Goal: Book appointment/travel/reservation

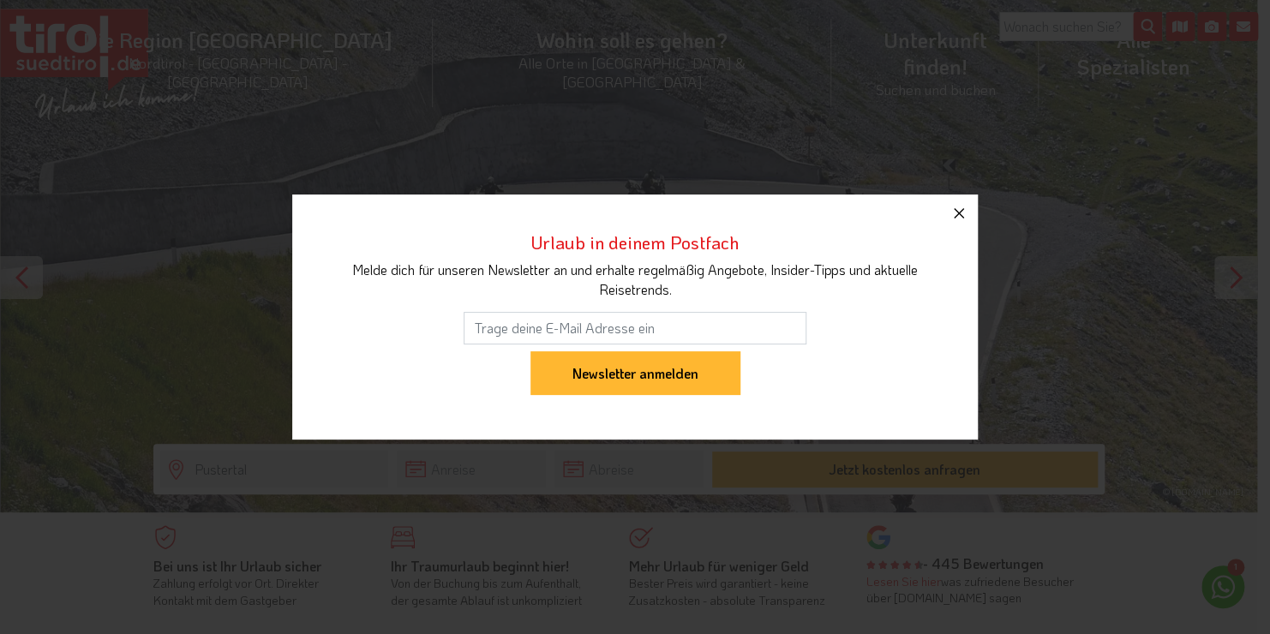
click at [961, 212] on icon "button" at bounding box center [958, 213] width 21 height 21
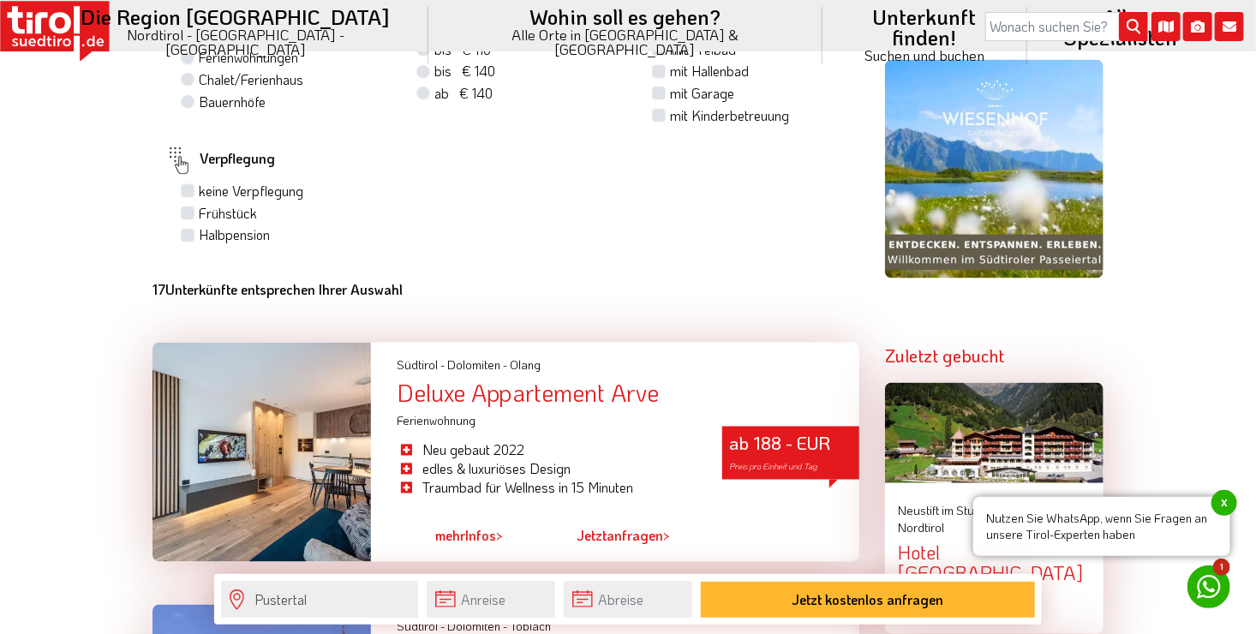
scroll to position [942, 0]
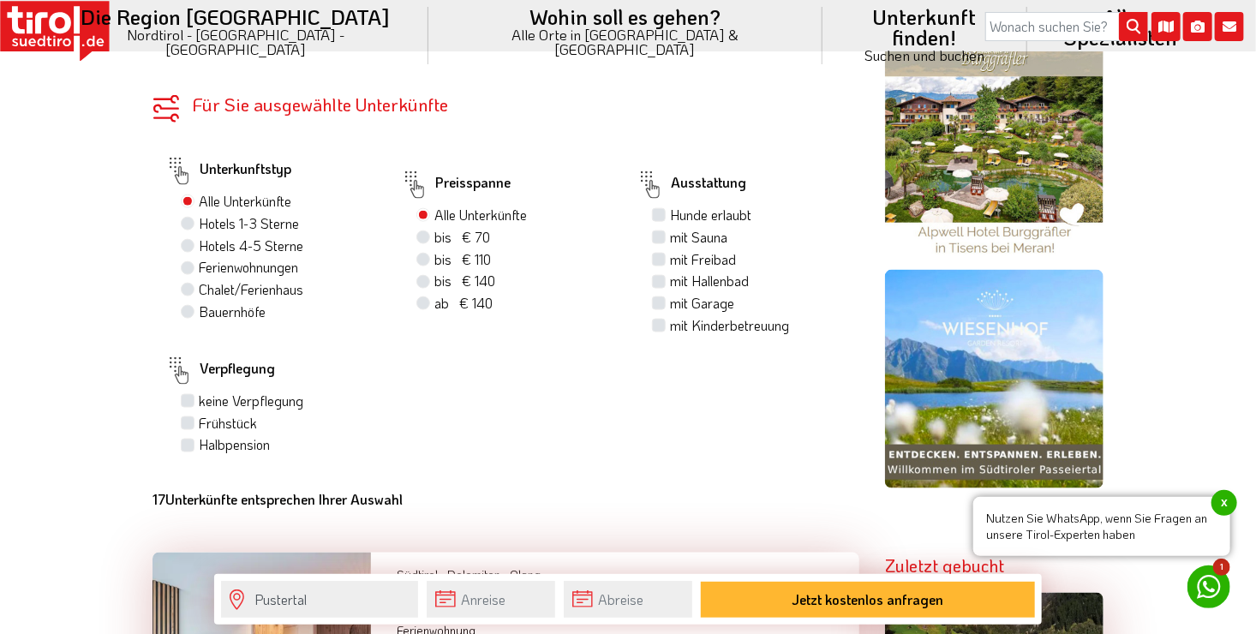
click at [199, 221] on label "Hotels 1-3 Sterne" at bounding box center [249, 223] width 100 height 19
click at [186, 221] on input "Hotels 1-3 Sterne" at bounding box center [189, 223] width 11 height 11
radio input "true"
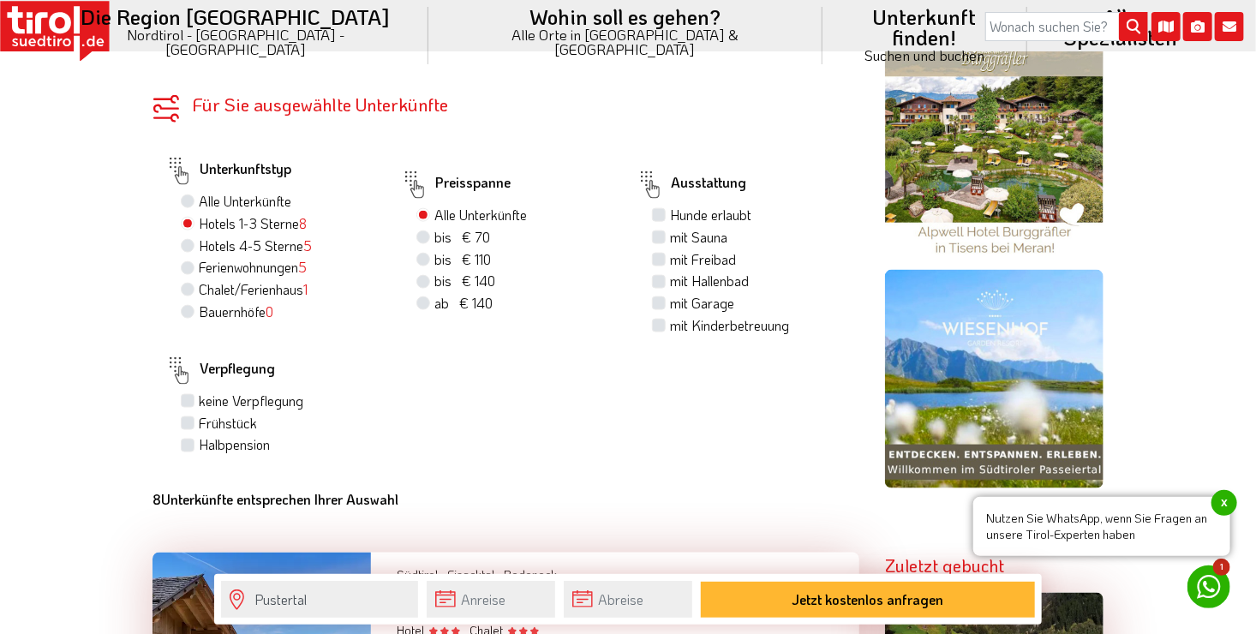
click at [434, 233] on label "bis € 70 bis CHF 65" at bounding box center [462, 237] width 56 height 19
click at [423, 233] on input "bis € 70 bis CHF 65" at bounding box center [425, 236] width 11 height 11
radio input "true"
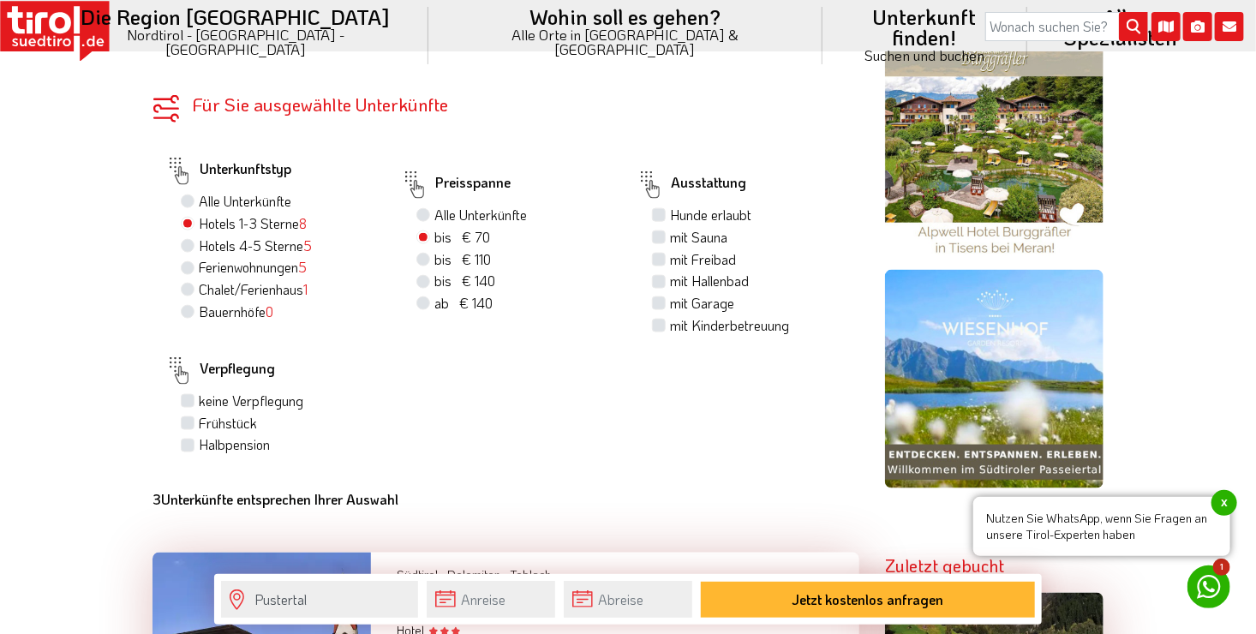
click at [199, 445] on label "Halbpension" at bounding box center [234, 444] width 71 height 19
click at [188, 445] on input "Halbpension" at bounding box center [189, 444] width 11 height 11
checkbox input "true"
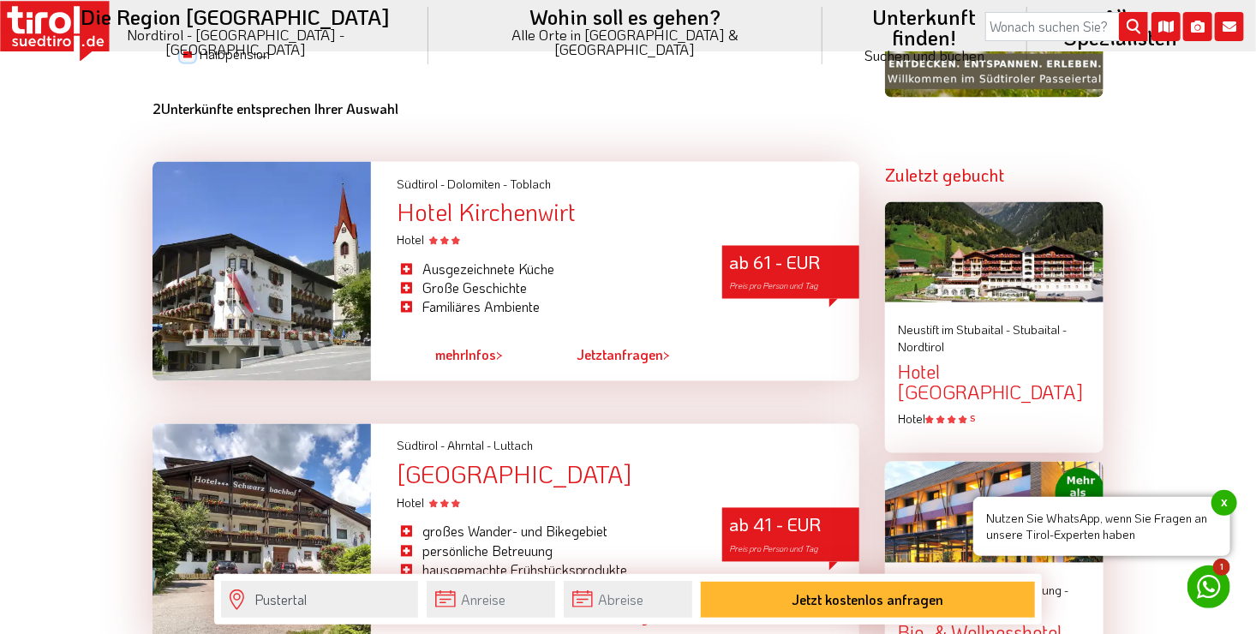
scroll to position [1371, 0]
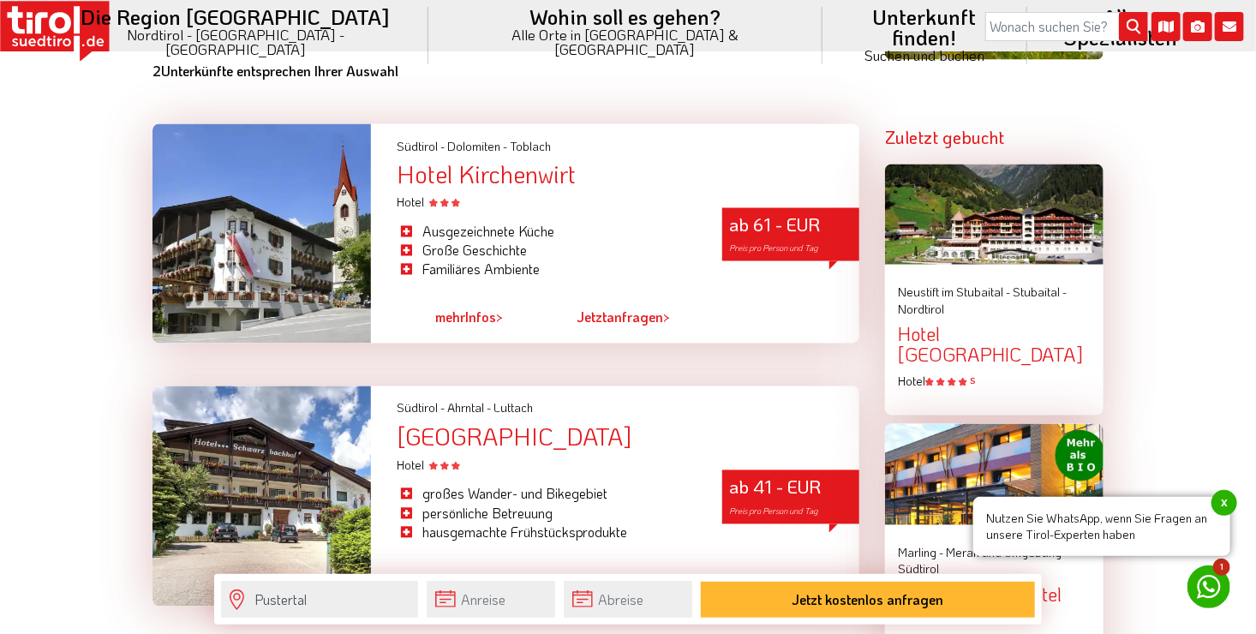
click at [484, 314] on link "mehr Infos >" at bounding box center [469, 317] width 68 height 39
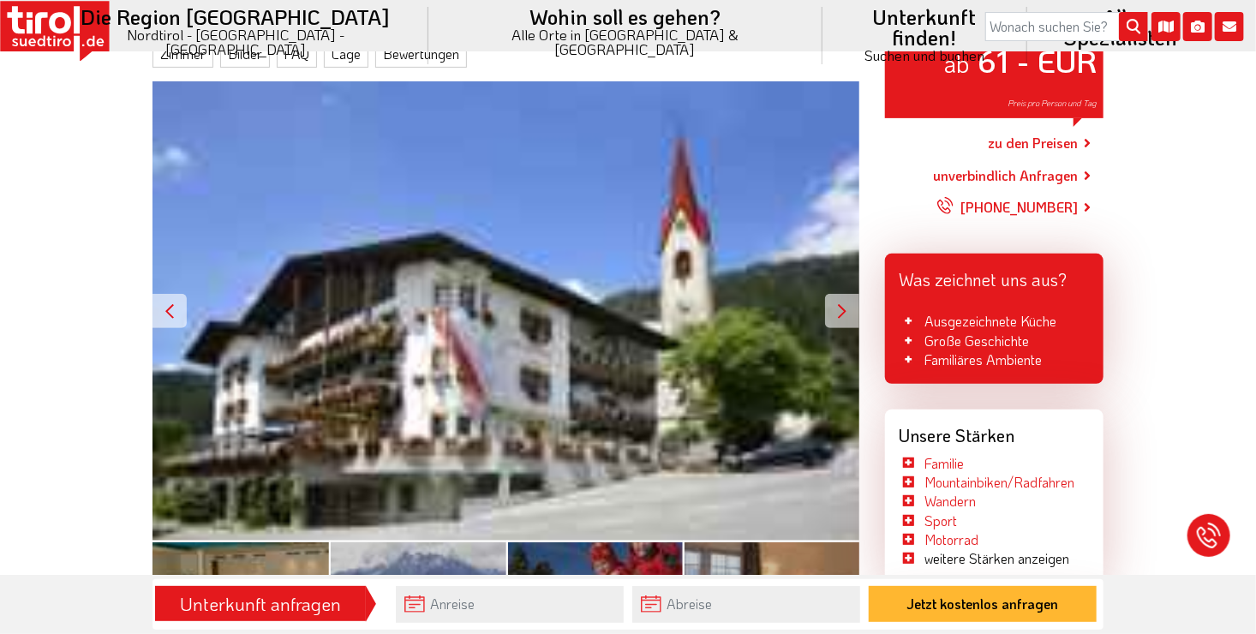
scroll to position [257, 0]
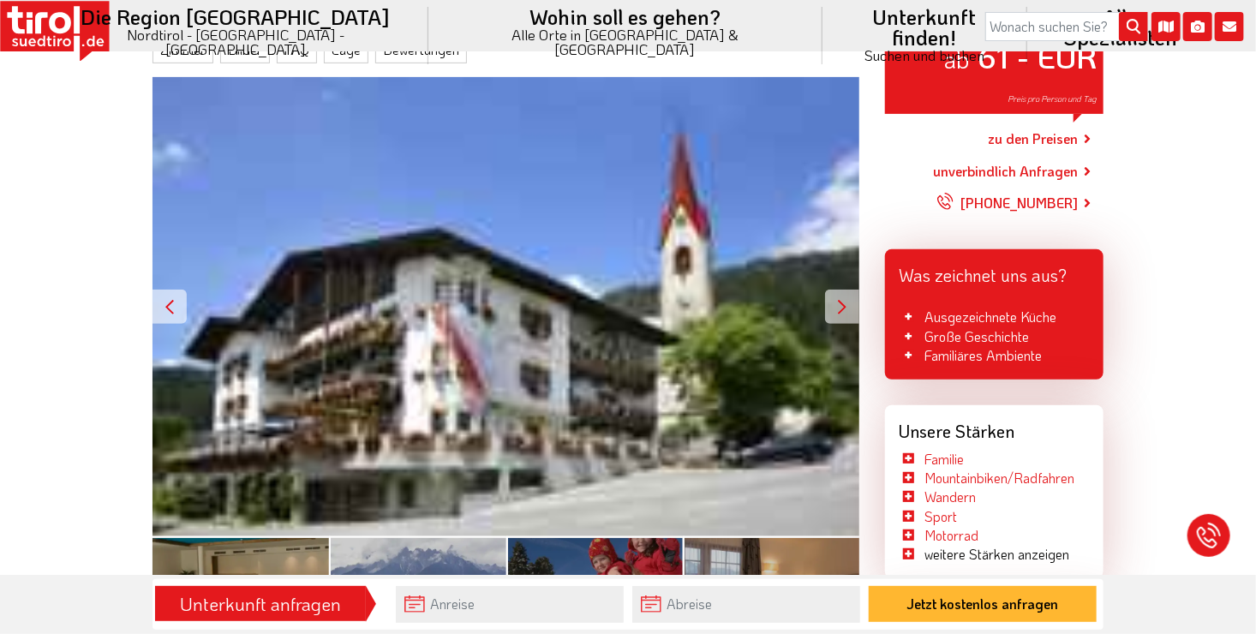
click at [845, 305] on div at bounding box center [842, 307] width 34 height 34
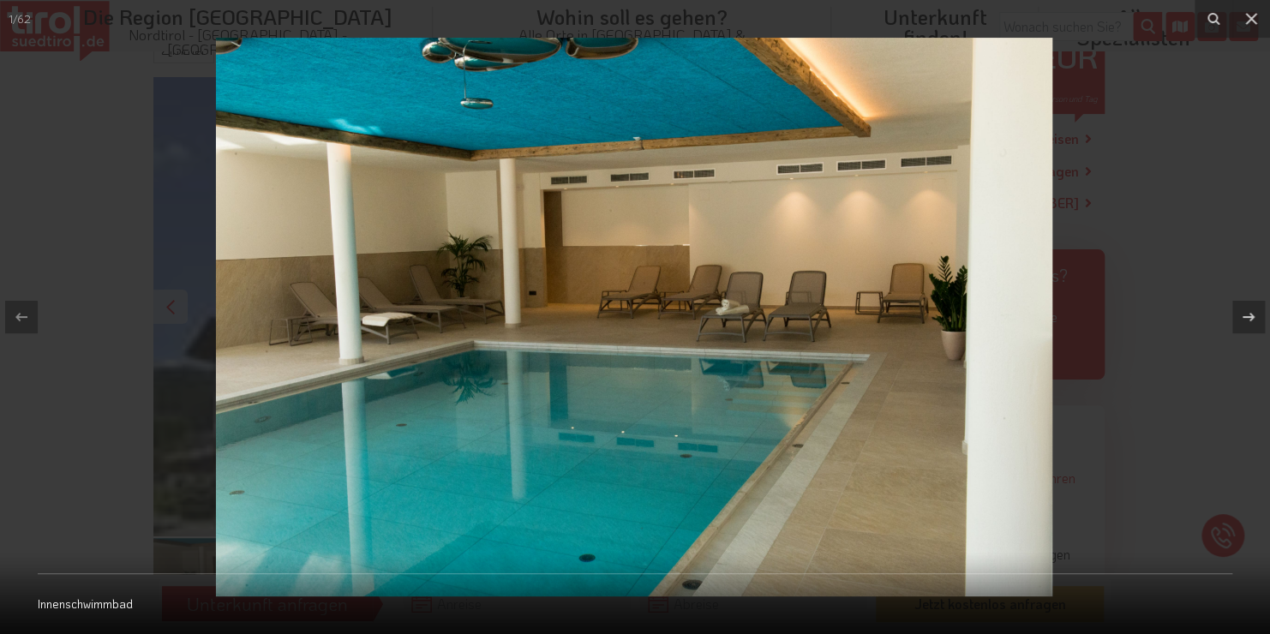
click at [845, 305] on img at bounding box center [634, 317] width 836 height 559
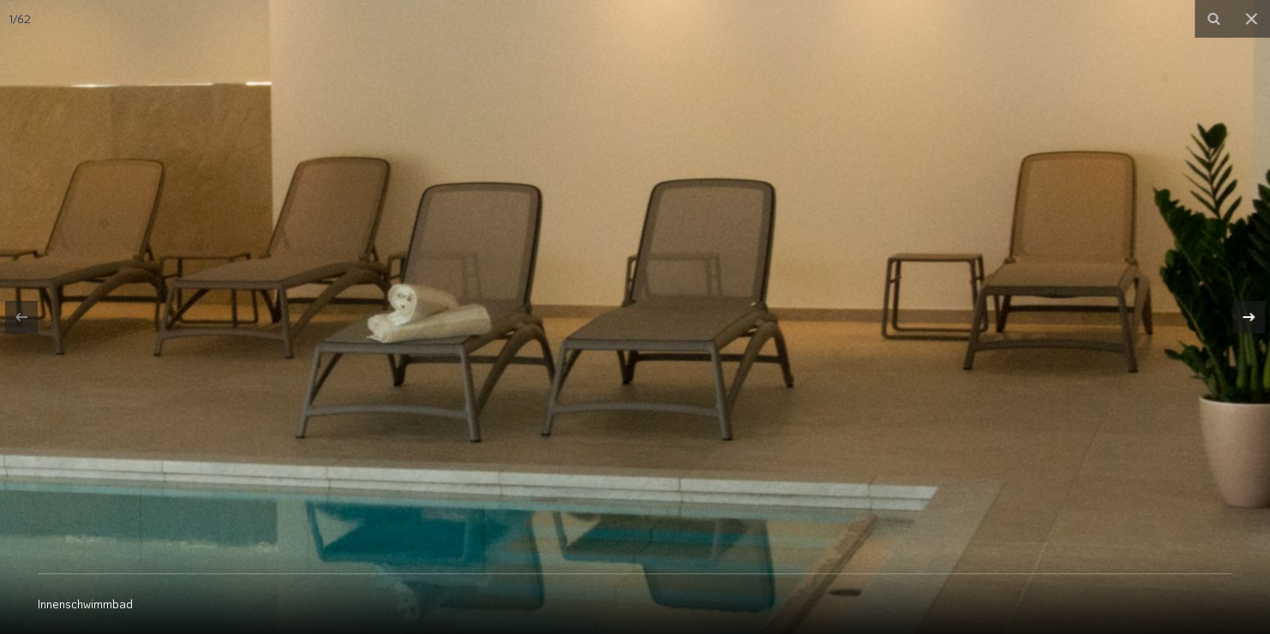
click at [1246, 309] on icon at bounding box center [1248, 317] width 21 height 21
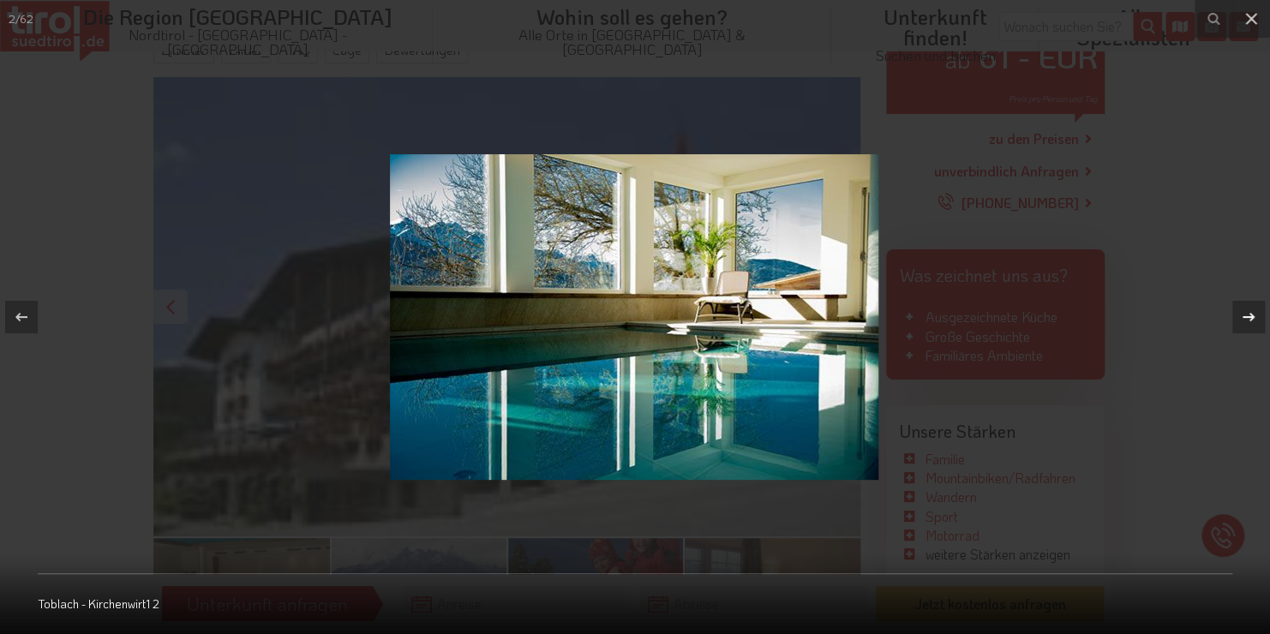
click at [1245, 315] on icon at bounding box center [1248, 317] width 21 height 21
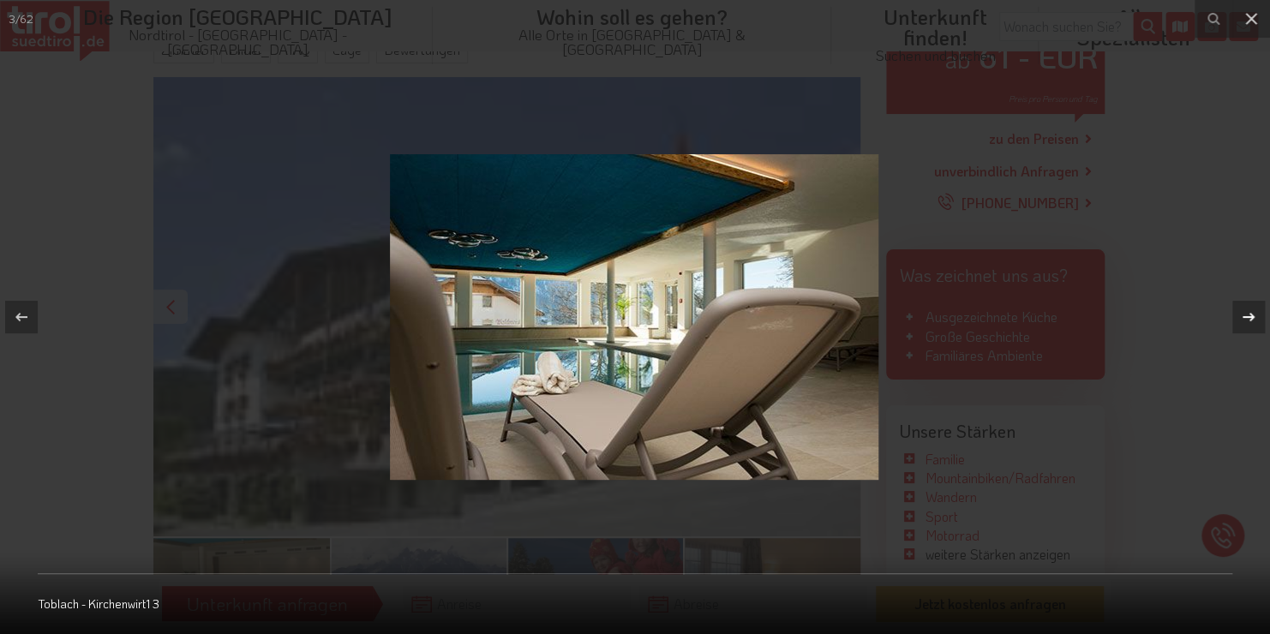
click at [1245, 315] on icon at bounding box center [1248, 317] width 21 height 21
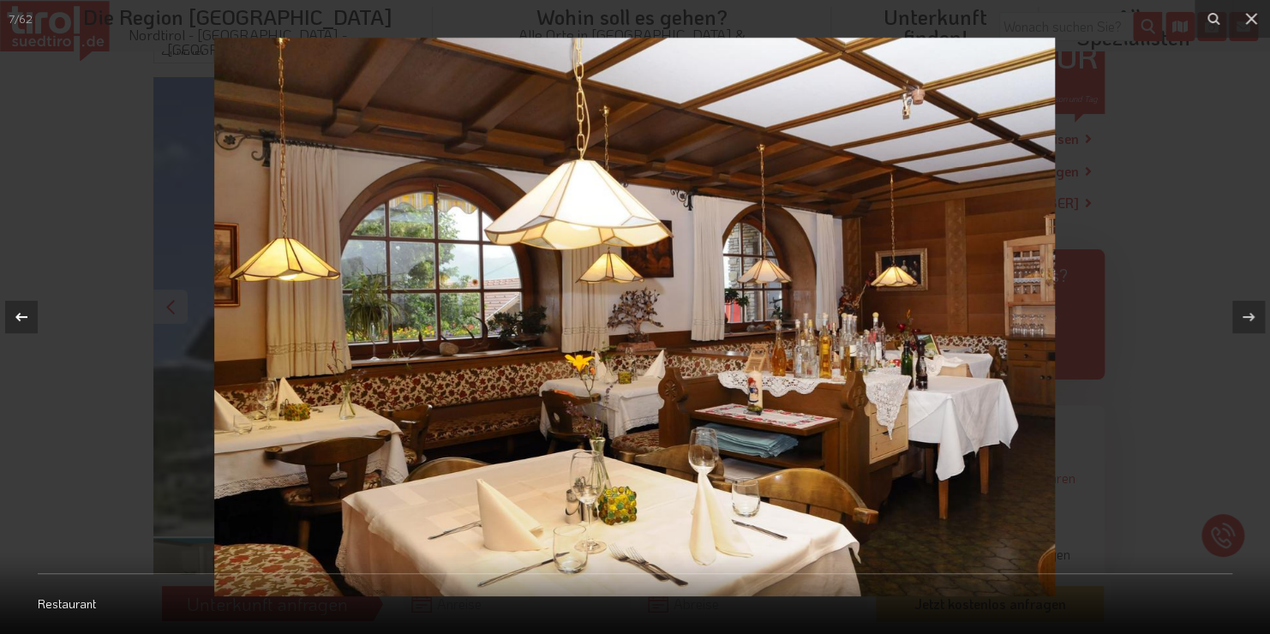
click at [25, 311] on icon at bounding box center [21, 317] width 21 height 21
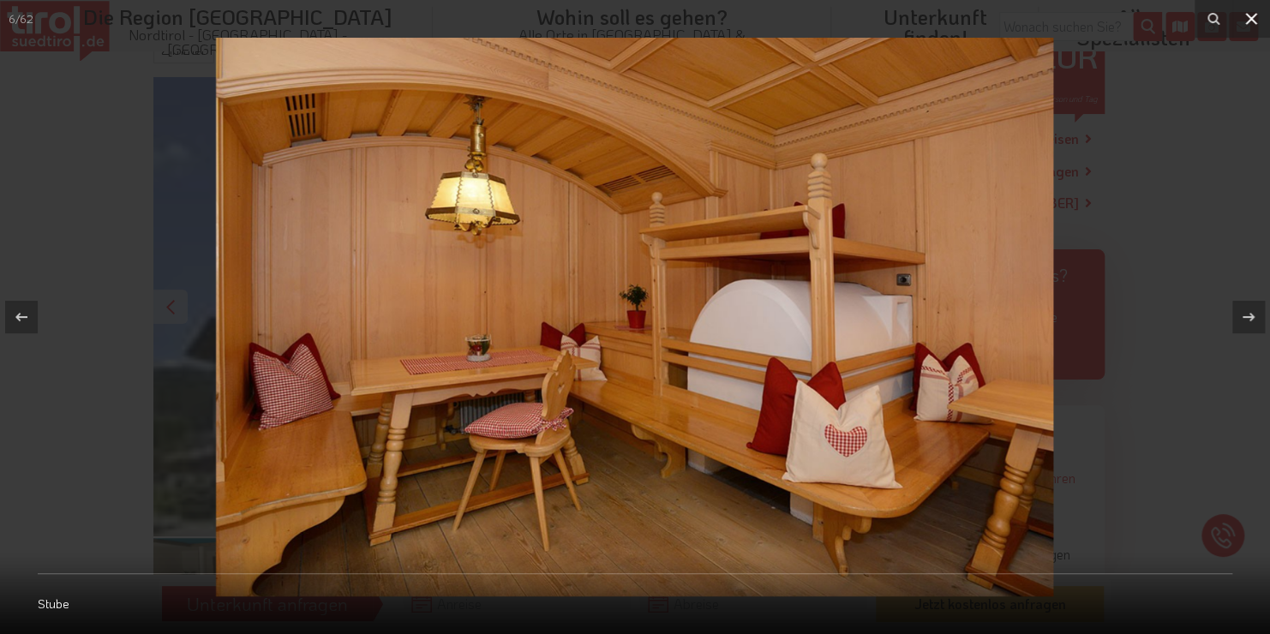
click at [1251, 16] on icon at bounding box center [1250, 19] width 21 height 21
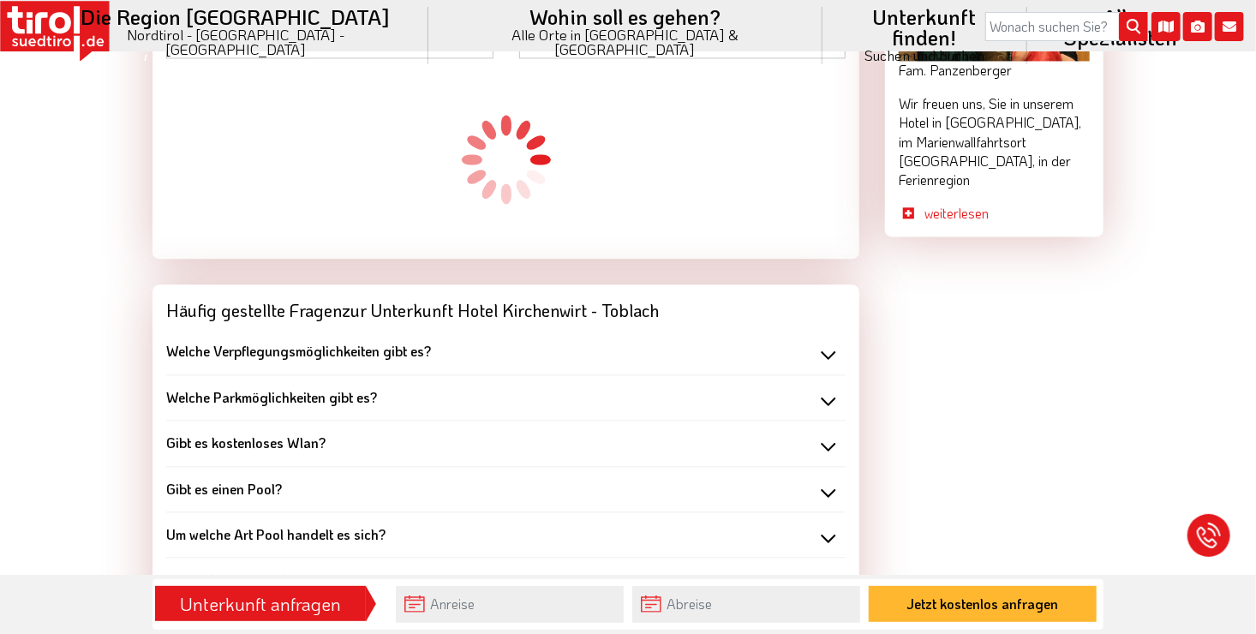
scroll to position [1713, 0]
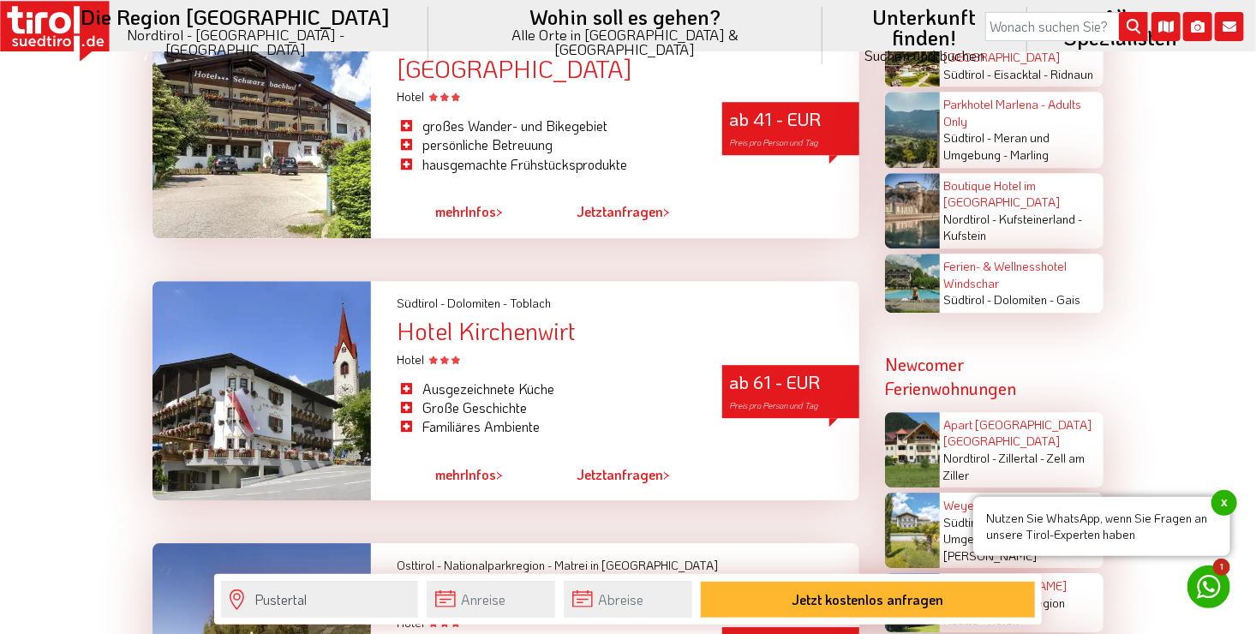
scroll to position [2483, 0]
